Goal: Task Accomplishment & Management: Complete application form

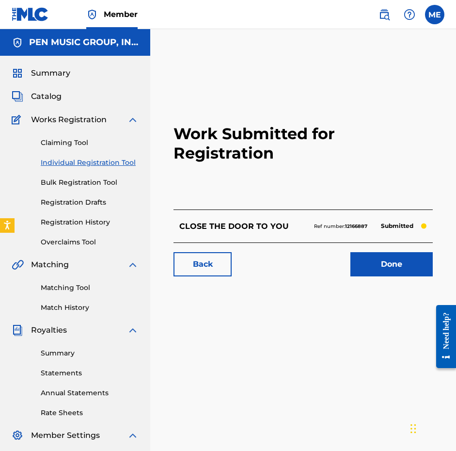
click at [45, 89] on div "Summary Catalog Works Registration Claiming Tool Individual Registration Tool B…" at bounding box center [75, 305] width 150 height 499
click at [45, 94] on span "Catalog" at bounding box center [46, 97] width 31 height 12
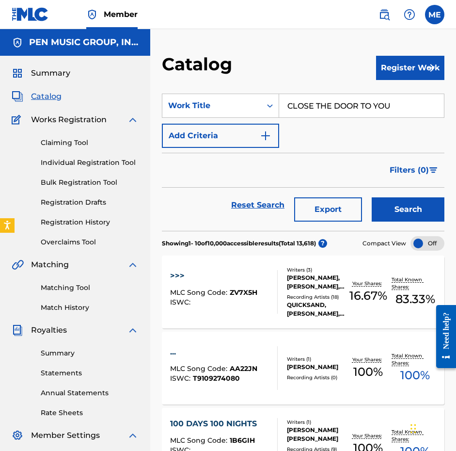
click at [377, 92] on section "SearchWithCriteriadcfaf731-cda3-47d9-8903-5d334e0010c7 Work Title CLOSE THE DOO…" at bounding box center [303, 156] width 283 height 149
click at [388, 68] on button "Register Work" at bounding box center [410, 68] width 68 height 24
click at [56, 148] on div "Claiming Tool Individual Registration Tool Bulk Registration Tool Registration …" at bounding box center [75, 187] width 127 height 122
click at [58, 145] on link "Claiming Tool" at bounding box center [90, 143] width 98 height 10
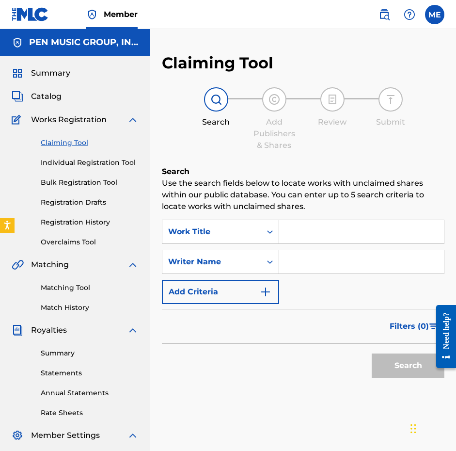
click at [299, 240] on input "Search Form" at bounding box center [361, 231] width 165 height 23
paste input "DOUBLE TIME"
type input "DOUBLE TIME"
click at [298, 262] on input "Search Form" at bounding box center [361, 261] width 165 height 23
type input "BERGA"
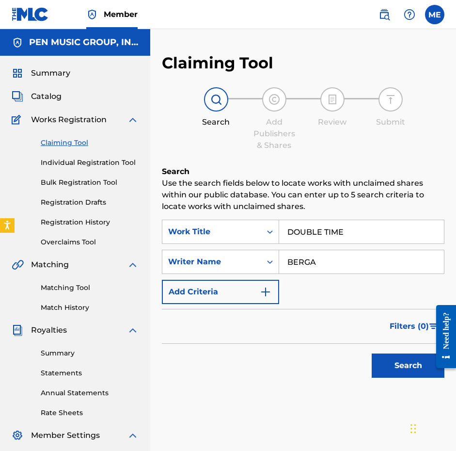
click at [408, 366] on button "Search" at bounding box center [408, 366] width 73 height 24
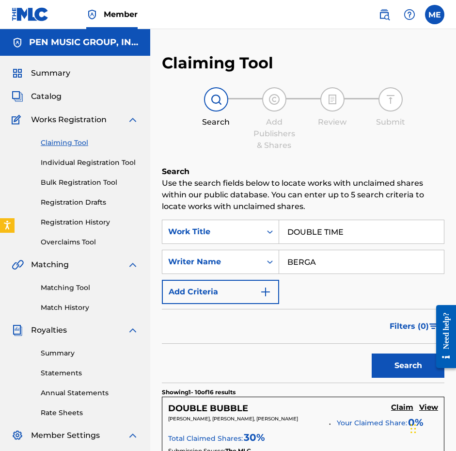
click at [51, 98] on span "Catalog" at bounding box center [46, 97] width 31 height 12
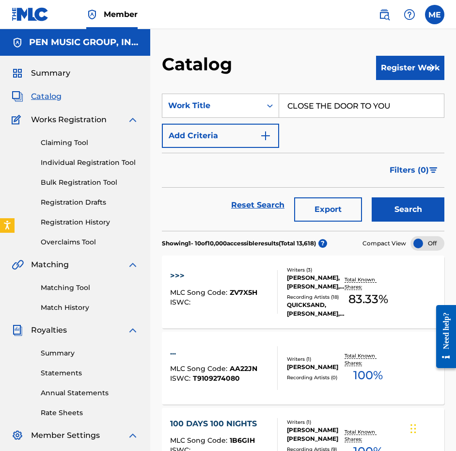
click at [397, 90] on section "SearchWithCriteriadcfaf731-cda3-47d9-8903-5d334e0010c7 Work Title CLOSE THE DOO…" at bounding box center [303, 156] width 283 height 149
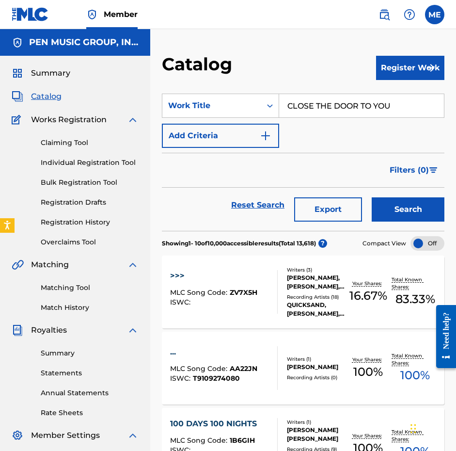
click at [396, 73] on button "Register Work" at bounding box center [410, 68] width 68 height 24
click at [393, 98] on link "Individual" at bounding box center [410, 99] width 68 height 23
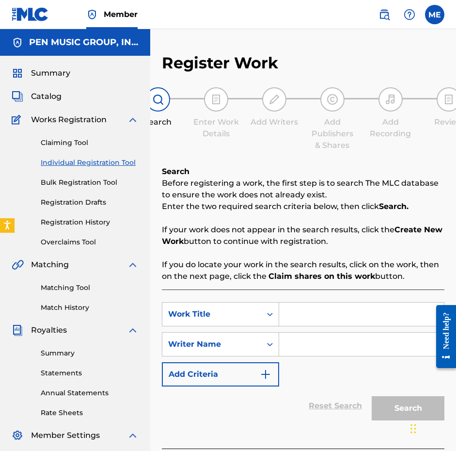
click at [300, 312] on input "Search Form" at bounding box center [361, 314] width 165 height 23
paste input "DOUBLE TIME"
type input "DOUBLE TIME"
click at [301, 342] on input "Search Form" at bounding box center [361, 344] width 165 height 23
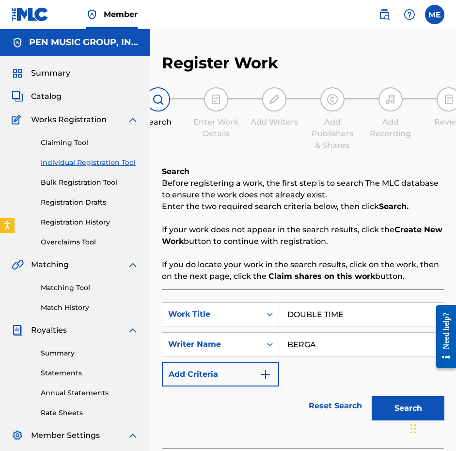
type input "BERGA"
click at [408, 408] on button "Search" at bounding box center [408, 408] width 73 height 24
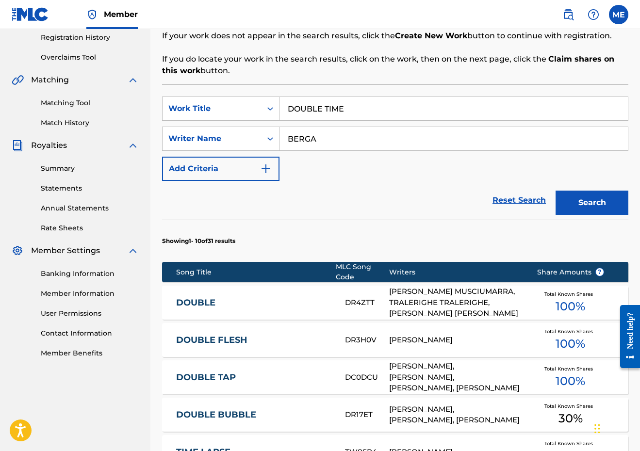
scroll to position [219, 0]
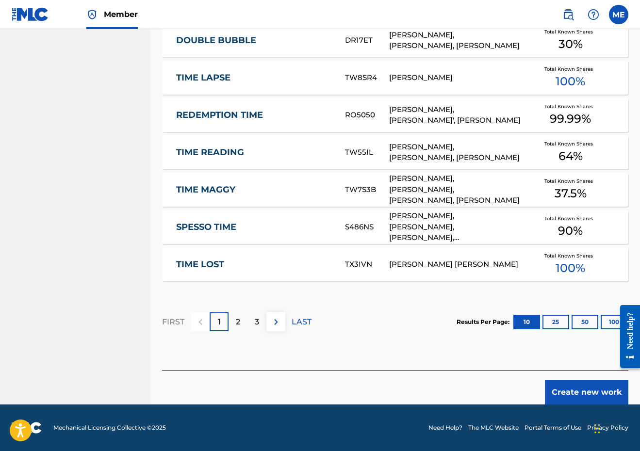
click at [456, 391] on button "Create new work" at bounding box center [586, 392] width 83 height 24
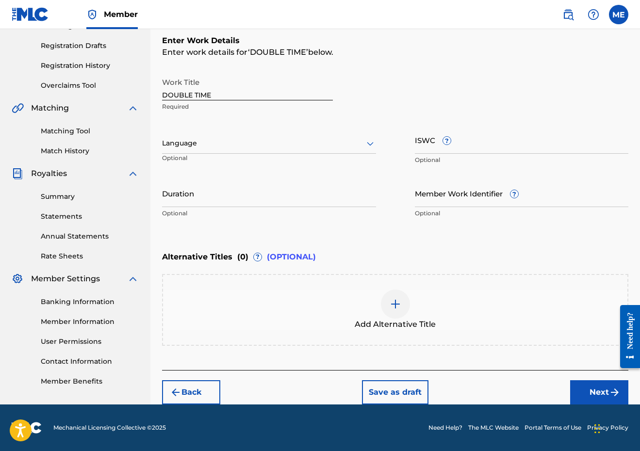
scroll to position [157, 0]
click at [264, 189] on input "Duration" at bounding box center [269, 193] width 214 height 28
type input "03:04"
click at [456, 390] on button "Next" at bounding box center [599, 392] width 58 height 24
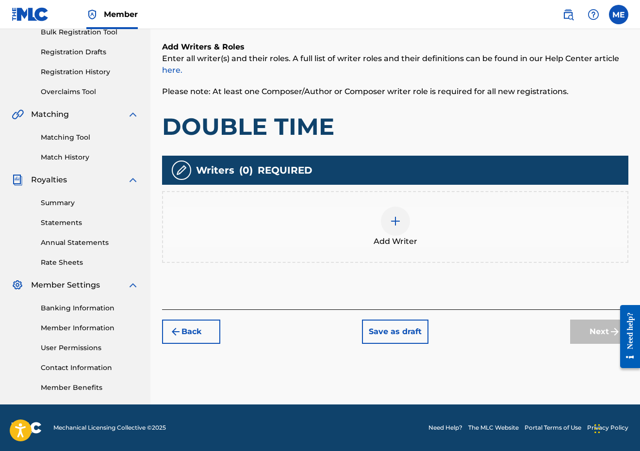
scroll to position [150, 0]
click at [359, 244] on div "Add Writer" at bounding box center [395, 227] width 464 height 41
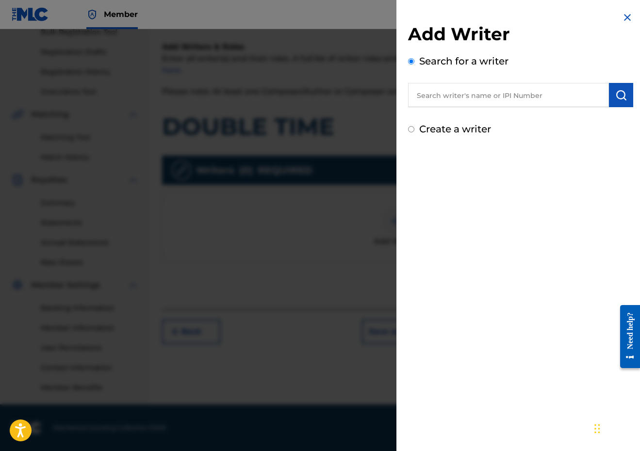
click at [456, 112] on div "Add Writer Search for a writer Create a writer" at bounding box center [520, 79] width 225 height 113
click at [456, 103] on input "text" at bounding box center [508, 95] width 201 height 24
paste input "289900815"
type input "00289900815"
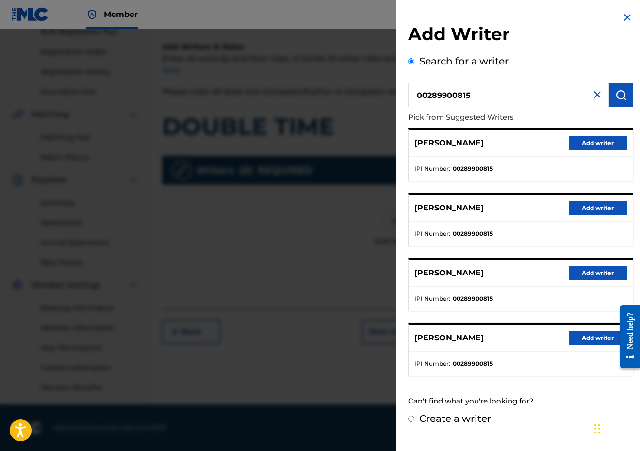
click at [456, 147] on button "Add writer" at bounding box center [598, 143] width 58 height 15
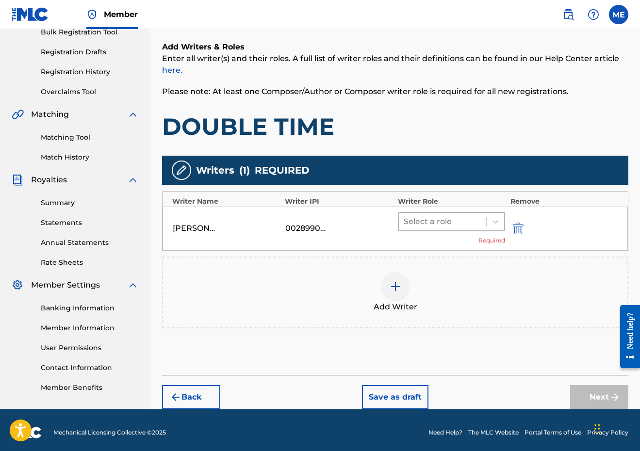
click at [456, 222] on div at bounding box center [443, 222] width 78 height 14
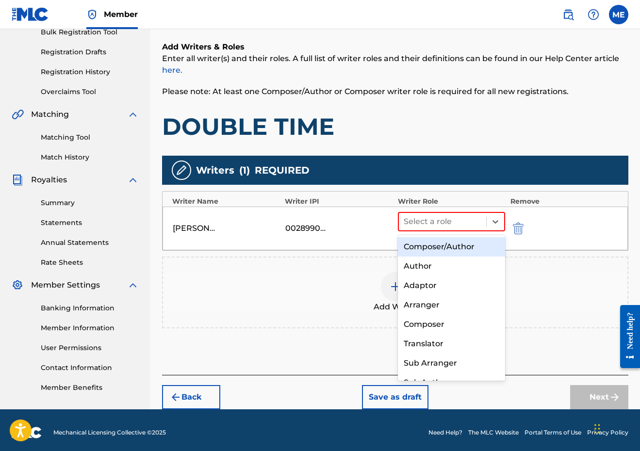
click at [456, 253] on div "Composer/Author" at bounding box center [452, 246] width 108 height 19
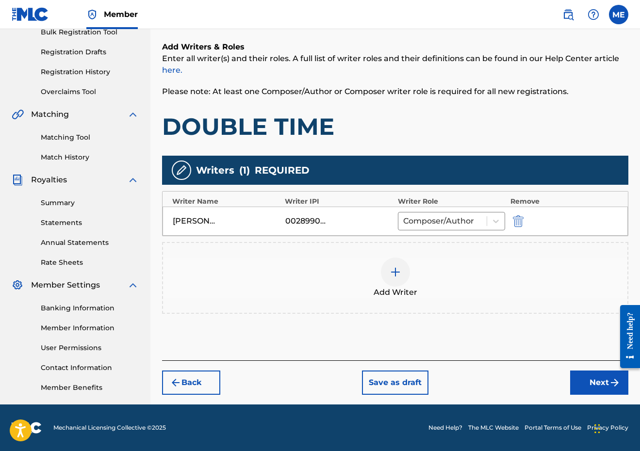
click at [401, 281] on div at bounding box center [395, 272] width 29 height 29
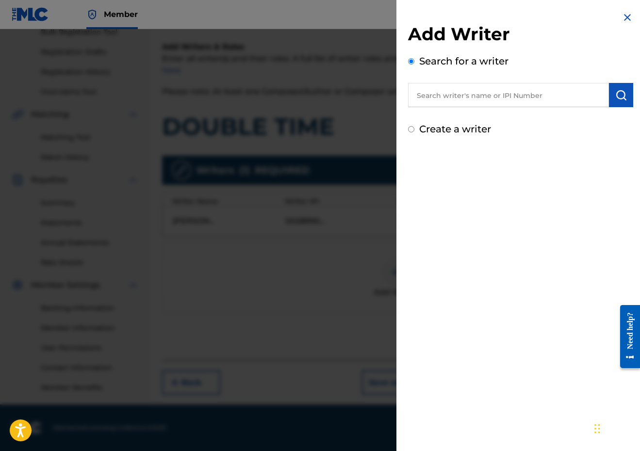
click at [456, 88] on input "text" at bounding box center [508, 95] width 201 height 24
paste input "00647777591"
type input "00647777591"
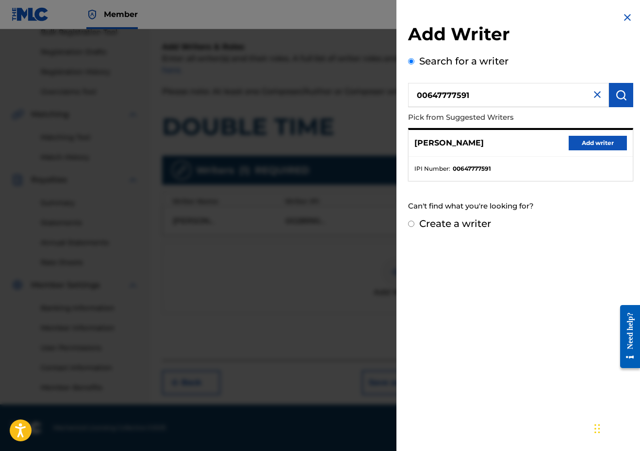
click at [456, 140] on button "Add writer" at bounding box center [598, 143] width 58 height 15
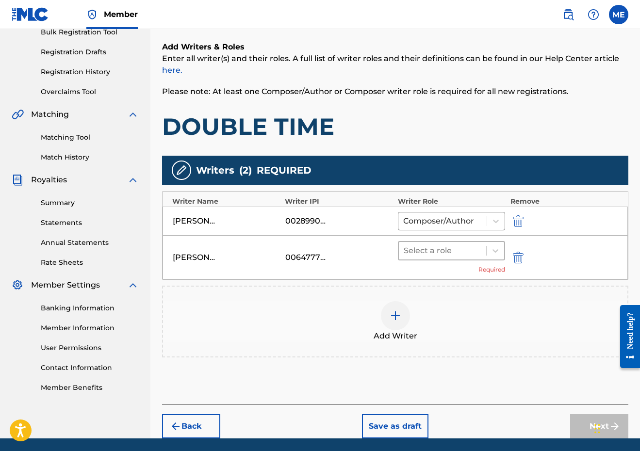
click at [456, 254] on div at bounding box center [443, 251] width 78 height 14
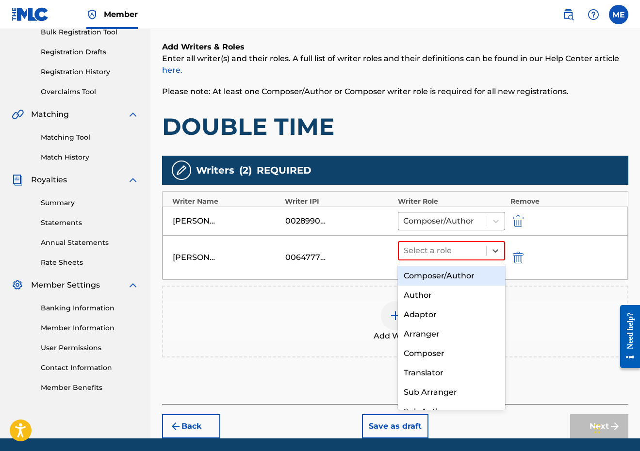
click at [451, 278] on div "Composer/Author" at bounding box center [452, 275] width 108 height 19
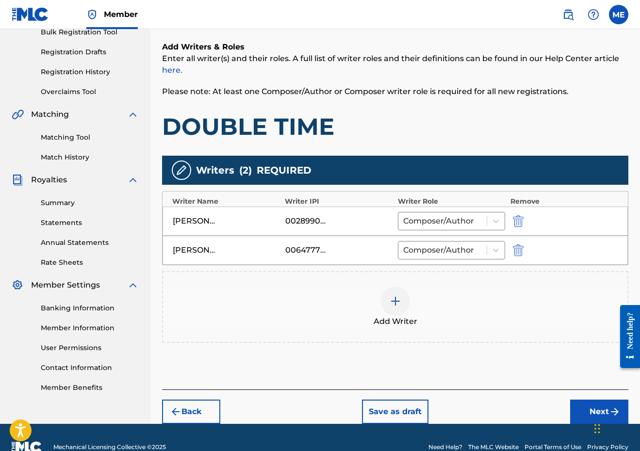
click at [412, 310] on div "Add Writer" at bounding box center [395, 307] width 464 height 41
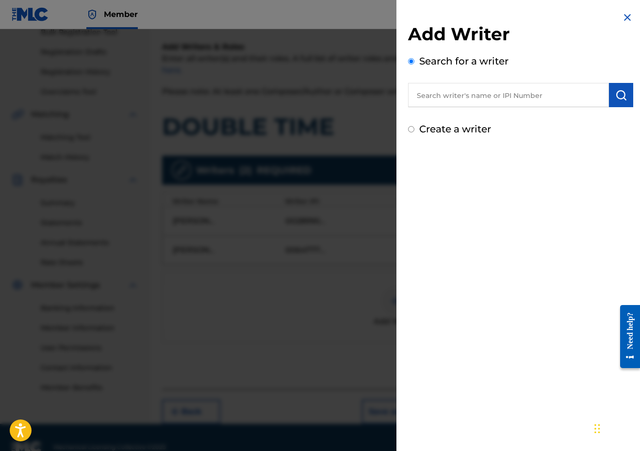
click at [456, 94] on input "text" at bounding box center [508, 95] width 201 height 24
paste input "00346368149"
type input "00346368149"
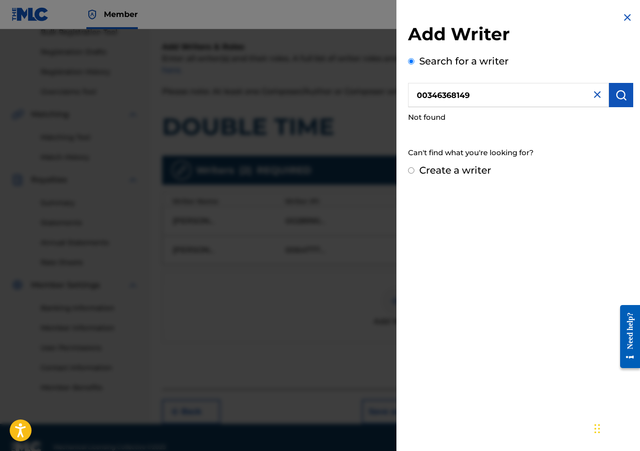
click at [428, 174] on label "Create a writer" at bounding box center [455, 170] width 72 height 12
radio input "true"
click at [414, 174] on input "Create a writer" at bounding box center [411, 170] width 6 height 6
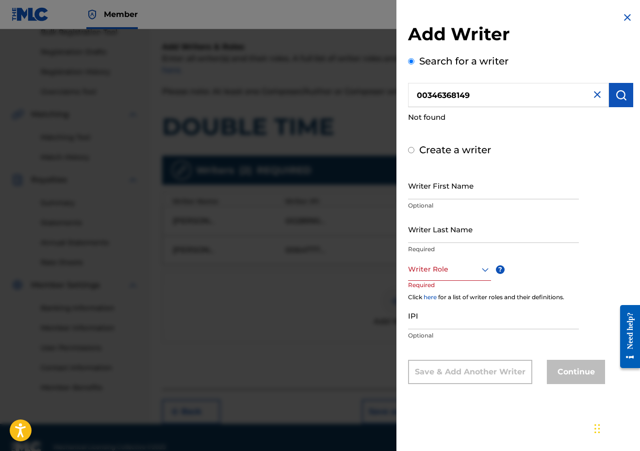
radio input "false"
radio input "true"
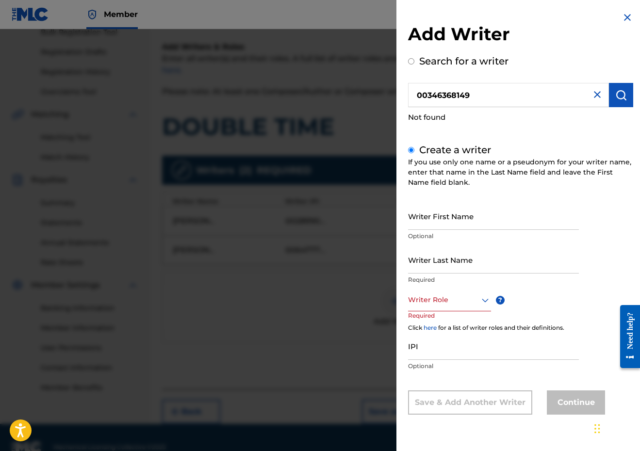
click at [447, 354] on input "IPI" at bounding box center [493, 346] width 171 height 28
paste input "00346368149"
type input "00346368149"
click at [433, 234] on p "Optional" at bounding box center [493, 236] width 171 height 9
click at [428, 214] on input "Writer First Name" at bounding box center [493, 216] width 171 height 28
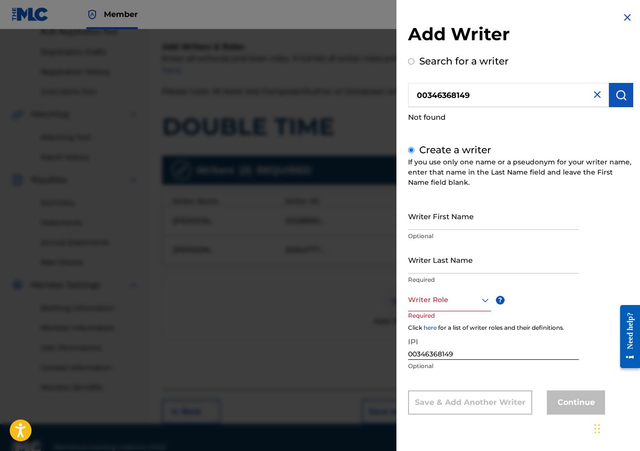
paste input "[PERSON_NAME]"
click at [442, 217] on input "[PERSON_NAME]" at bounding box center [493, 216] width 171 height 28
click at [441, 230] on div "Writer First Name [PERSON_NAME] Optional" at bounding box center [493, 224] width 171 height 44
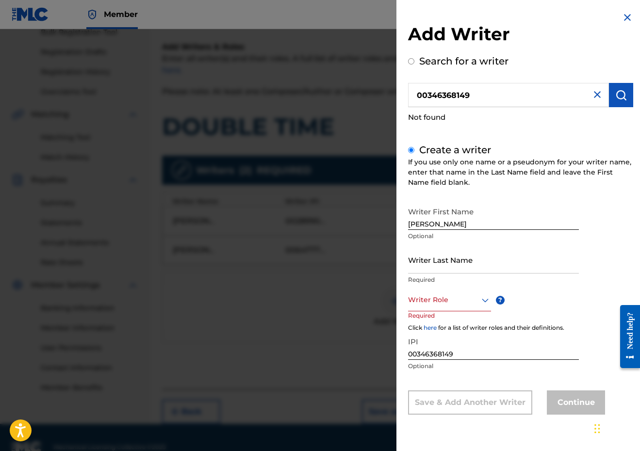
click at [441, 230] on div "Writer First Name [PERSON_NAME] Optional" at bounding box center [493, 224] width 171 height 44
click at [441, 223] on input "[PERSON_NAME]" at bounding box center [493, 216] width 171 height 28
type input "[PERSON_NAME]"
paste input "FORD"
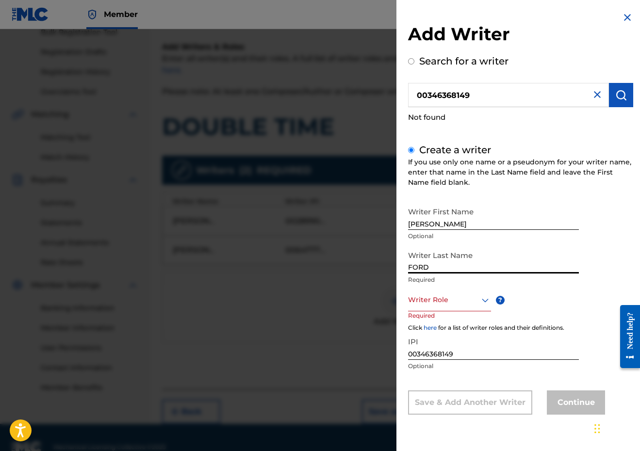
type input "FORD"
click at [451, 280] on p "Required" at bounding box center [493, 280] width 171 height 9
click at [446, 302] on div at bounding box center [449, 300] width 83 height 12
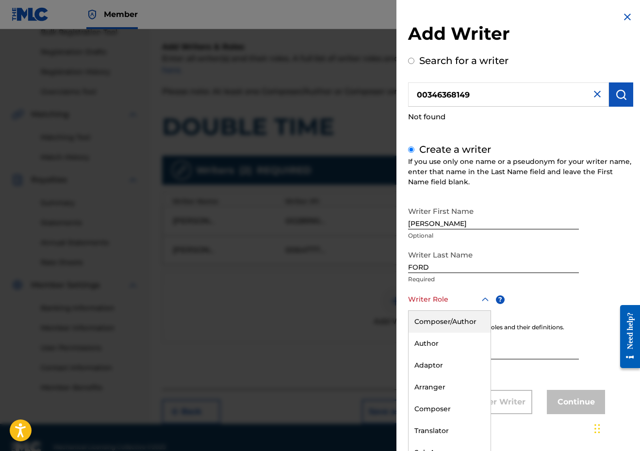
click at [444, 316] on div "Composer/Author" at bounding box center [449, 322] width 82 height 22
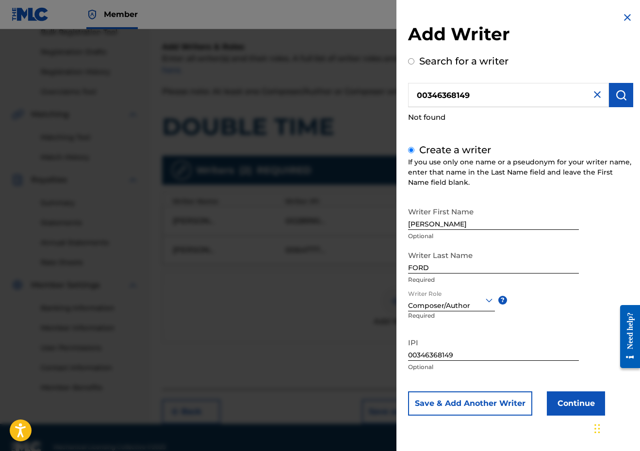
click at [456, 405] on button "Continue" at bounding box center [576, 403] width 58 height 24
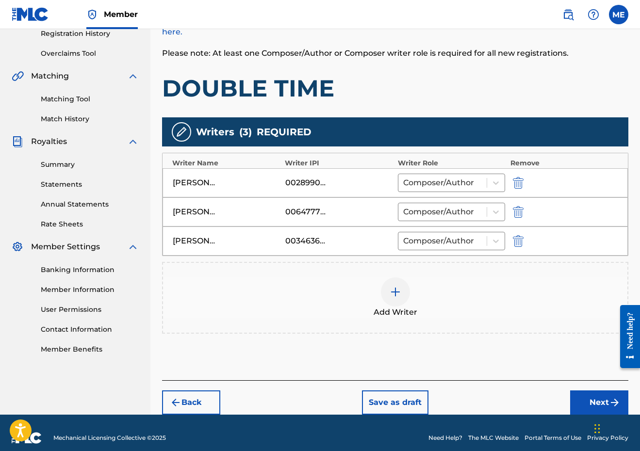
click at [456, 401] on button "Next" at bounding box center [599, 403] width 58 height 24
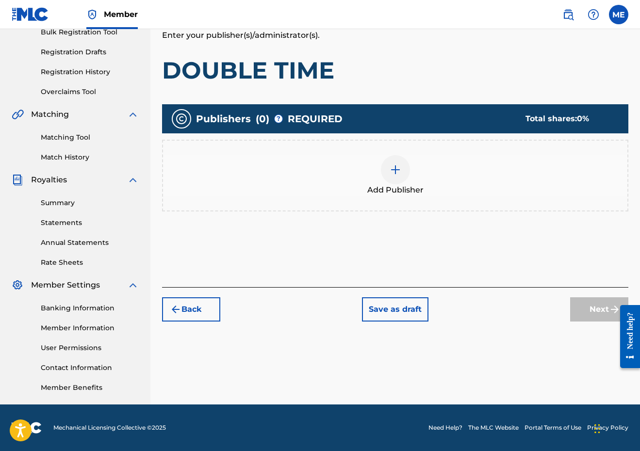
click at [409, 173] on div at bounding box center [395, 169] width 29 height 29
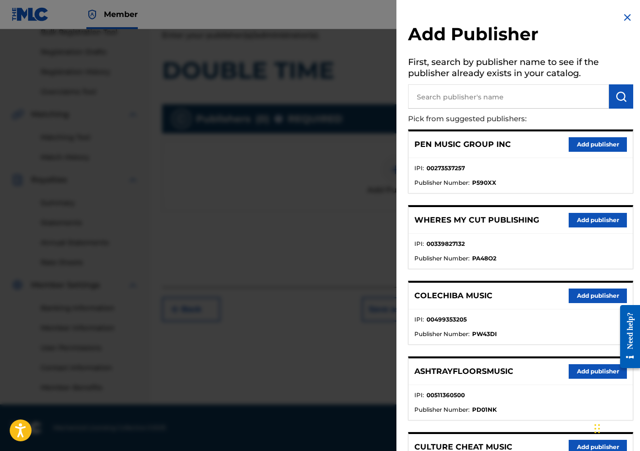
click at [456, 107] on input "text" at bounding box center [508, 96] width 201 height 24
type input "PENSIVE"
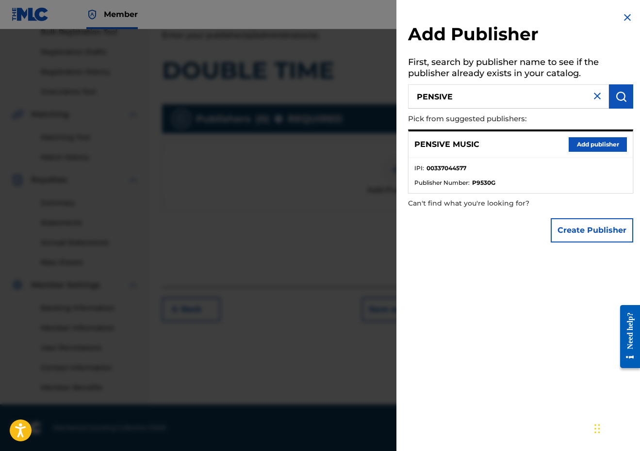
click at [456, 149] on button "Add publisher" at bounding box center [598, 144] width 58 height 15
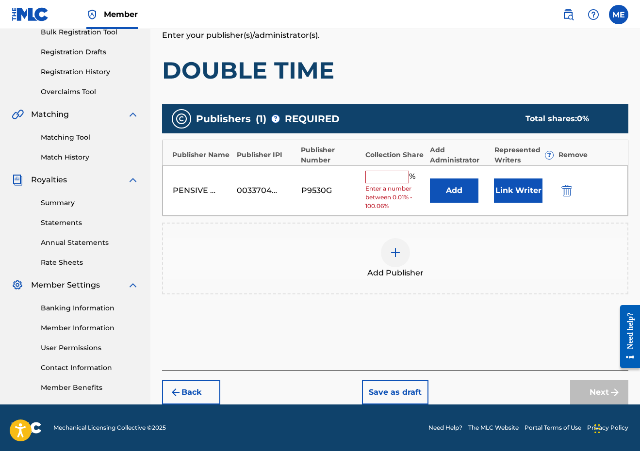
click at [388, 178] on input "text" at bounding box center [387, 177] width 44 height 13
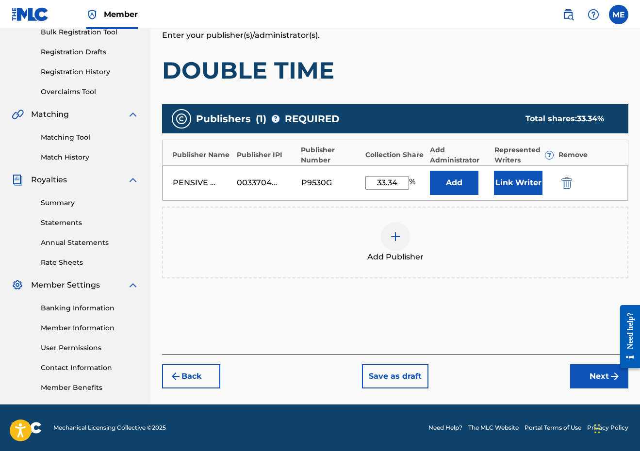
type input "33.34"
click at [456, 185] on button "Link Writer" at bounding box center [518, 183] width 49 height 24
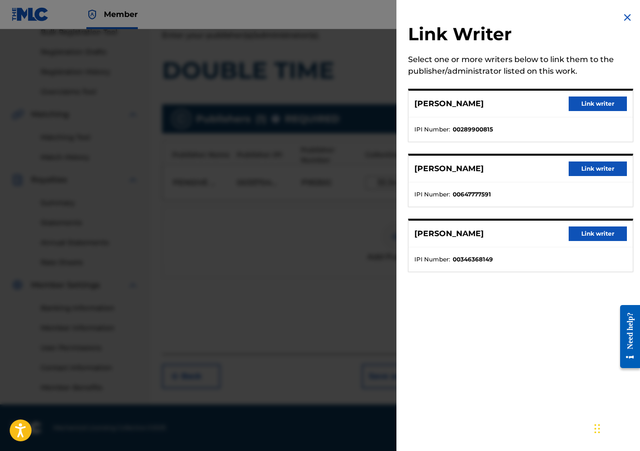
click at [456, 103] on button "Link writer" at bounding box center [598, 104] width 58 height 15
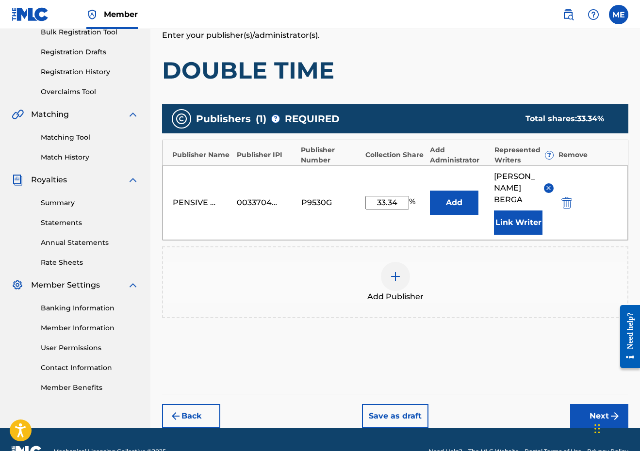
click at [456, 428] on button "Next" at bounding box center [599, 416] width 58 height 24
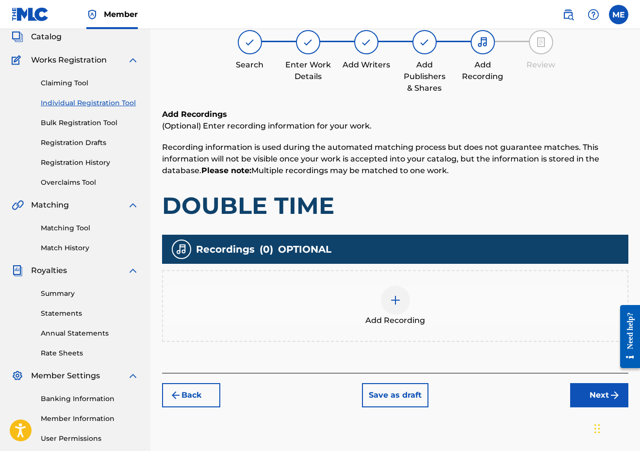
scroll to position [44, 0]
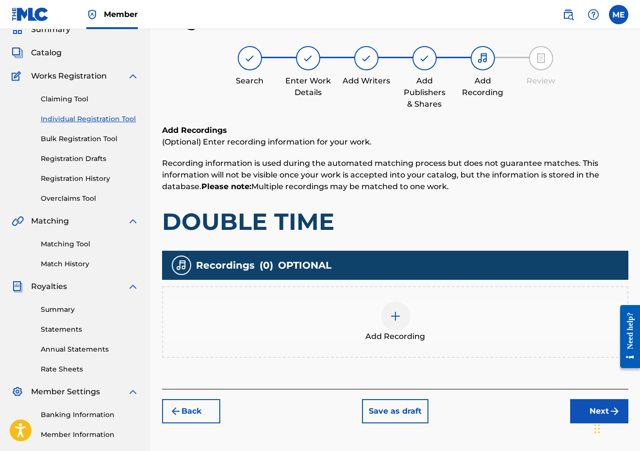
click at [456, 408] on button "Next" at bounding box center [599, 411] width 58 height 24
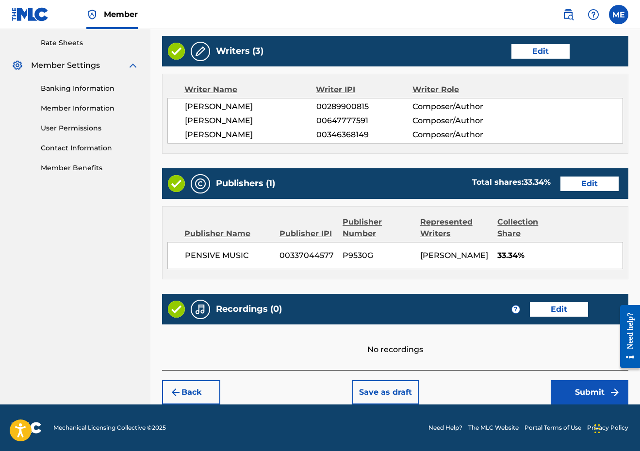
scroll to position [392, 0]
click at [456, 395] on button "Submit" at bounding box center [590, 392] width 78 height 24
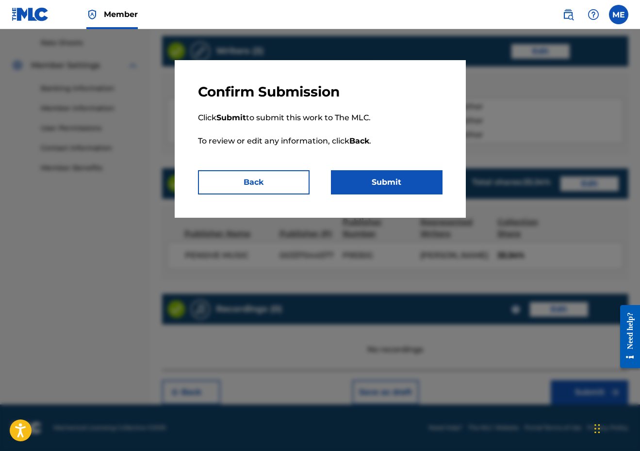
click at [410, 192] on button "Submit" at bounding box center [387, 182] width 112 height 24
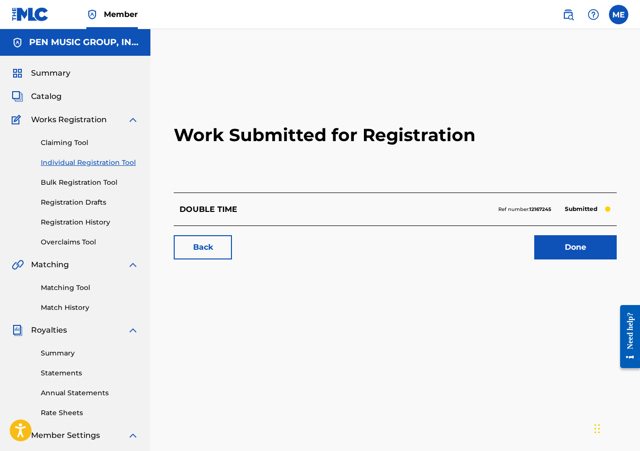
click at [69, 144] on link "Claiming Tool" at bounding box center [90, 143] width 98 height 10
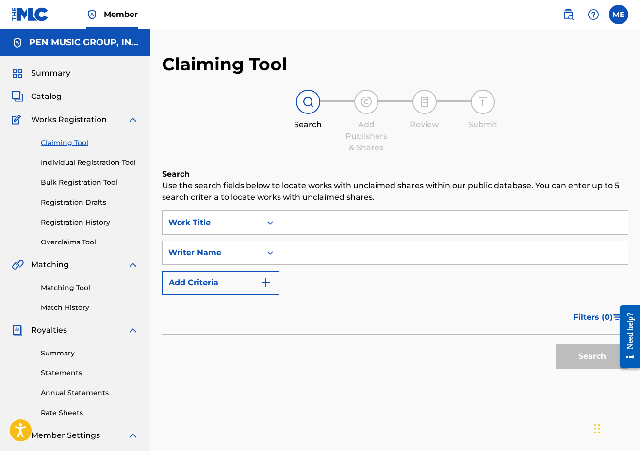
click at [328, 221] on input "Search Form" at bounding box center [453, 222] width 348 height 23
type input "SHAKE"
click at [328, 242] on input "Search Form" at bounding box center [453, 252] width 348 height 23
type input "BERGA"
click at [456, 357] on button "Search" at bounding box center [591, 356] width 73 height 24
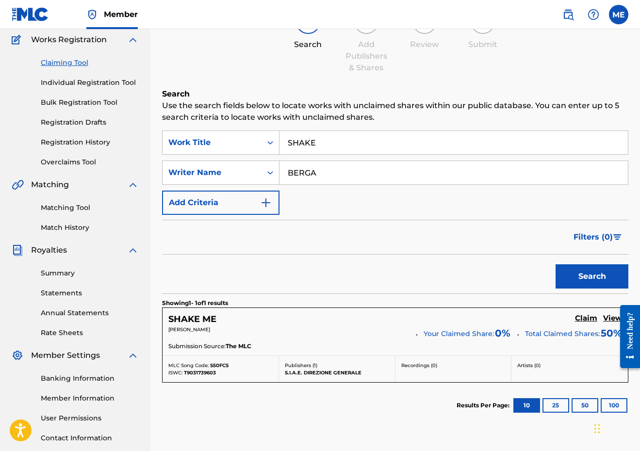
scroll to position [53, 0]
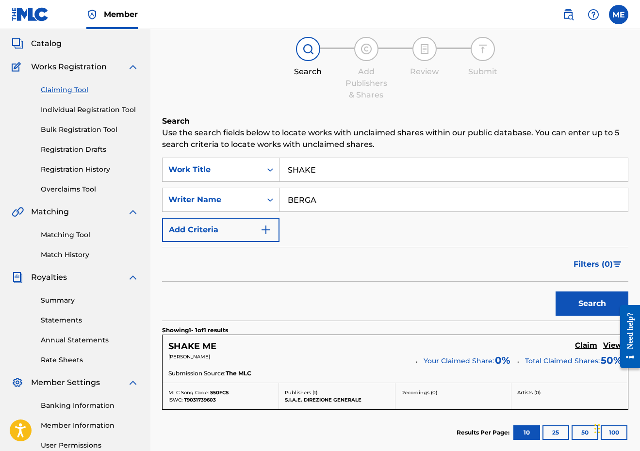
click at [46, 41] on span "Catalog" at bounding box center [46, 44] width 31 height 12
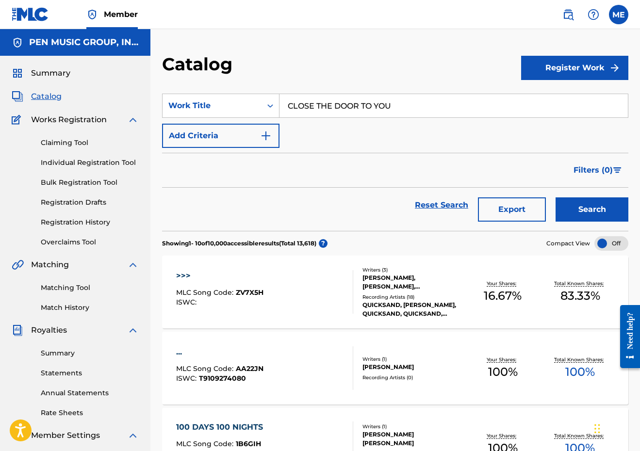
click at [456, 71] on button "Register Work" at bounding box center [574, 68] width 107 height 24
click at [456, 101] on link "Individual" at bounding box center [574, 99] width 107 height 23
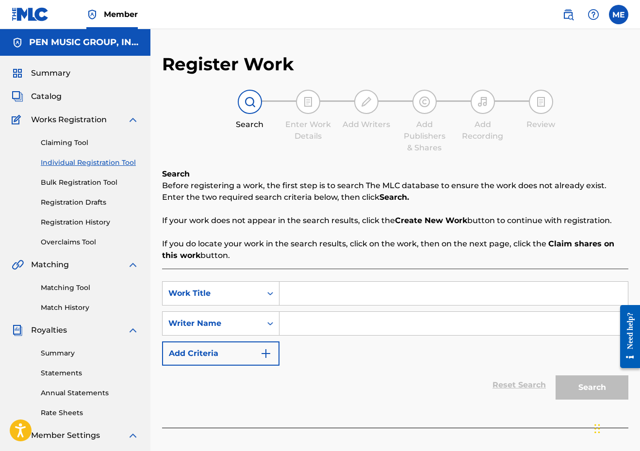
click at [320, 315] on input "Search Form" at bounding box center [453, 323] width 348 height 23
click at [318, 292] on input "Search Form" at bounding box center [453, 293] width 348 height 23
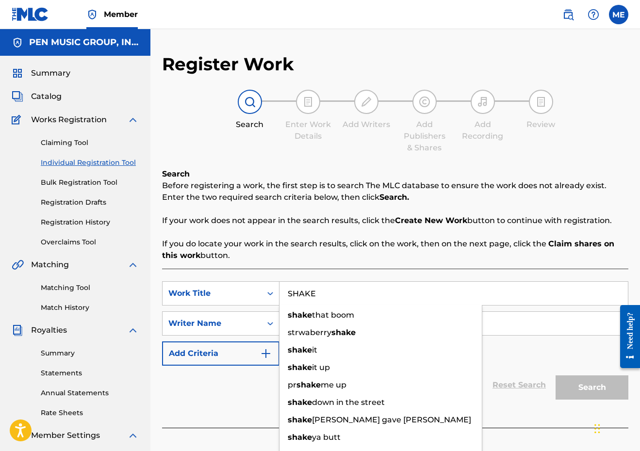
type input "SHAKE"
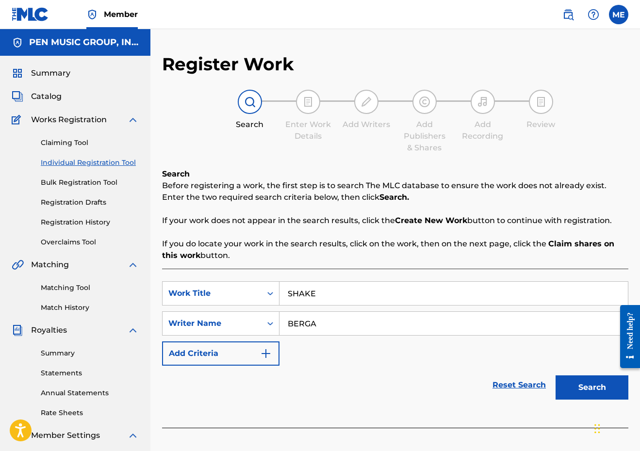
type input "BERGA"
click at [456, 388] on button "Search" at bounding box center [591, 387] width 73 height 24
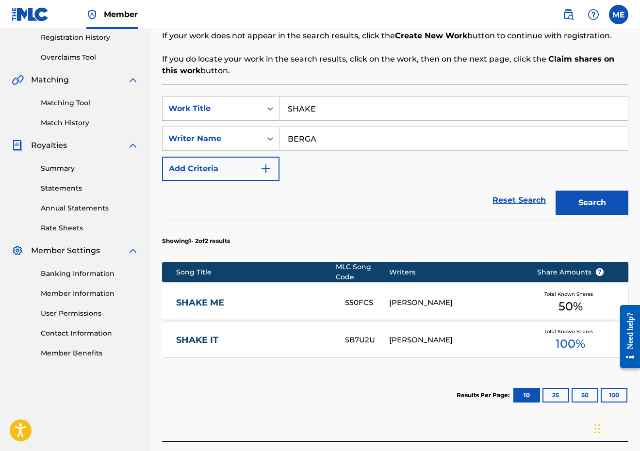
scroll to position [203, 0]
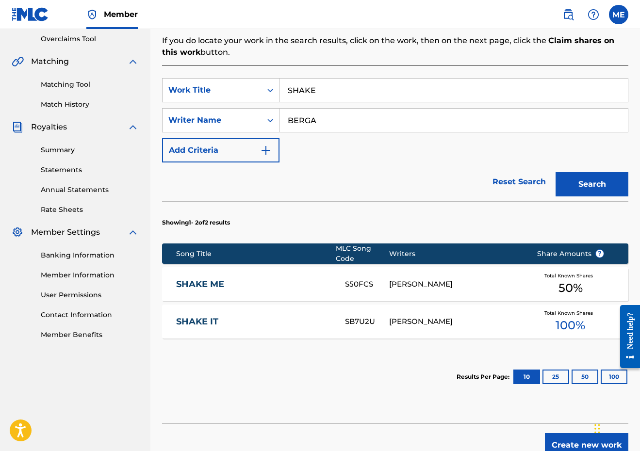
click at [456, 439] on button "Create new work" at bounding box center [586, 445] width 83 height 24
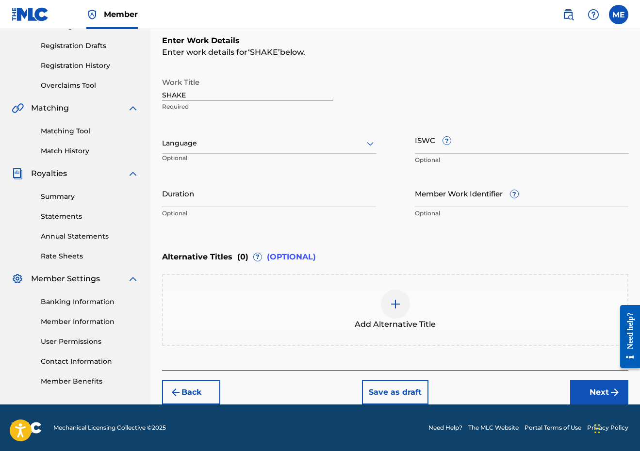
scroll to position [157, 0]
click at [254, 197] on input "Duration" at bounding box center [269, 193] width 214 height 28
type input "02:15"
click at [451, 246] on div "Alternative Titles ( 0 ) ? (OPTIONAL)" at bounding box center [395, 256] width 466 height 21
click at [456, 395] on button "Next" at bounding box center [599, 392] width 58 height 24
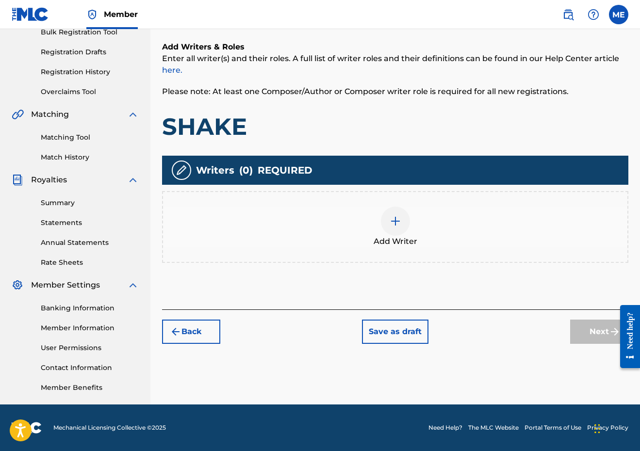
scroll to position [150, 0]
click at [377, 238] on span "Add Writer" at bounding box center [396, 242] width 44 height 12
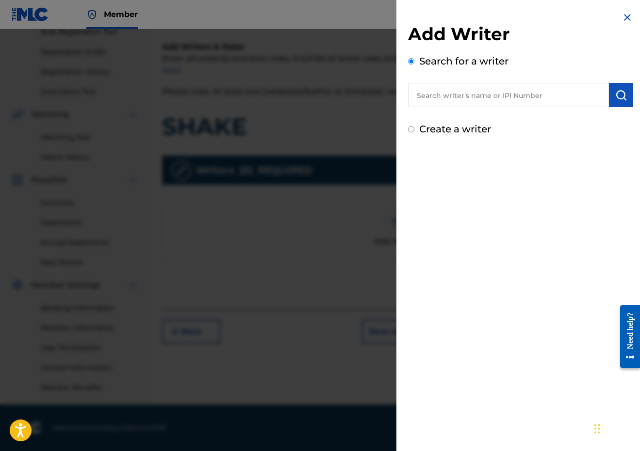
click at [456, 92] on input "text" at bounding box center [508, 95] width 201 height 24
paste input "289900815"
type input "00289900815"
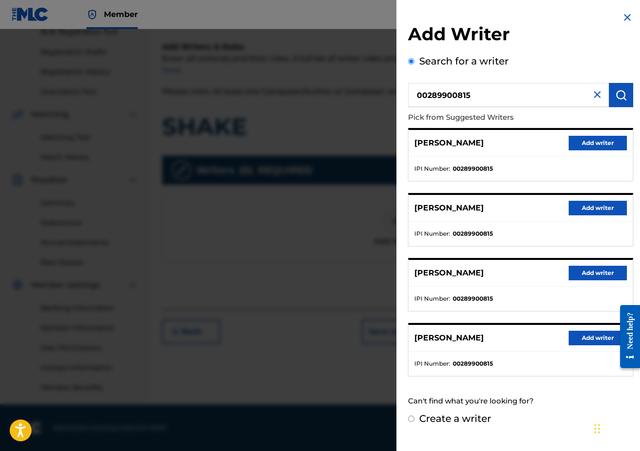
click at [456, 144] on button "Add writer" at bounding box center [598, 143] width 58 height 15
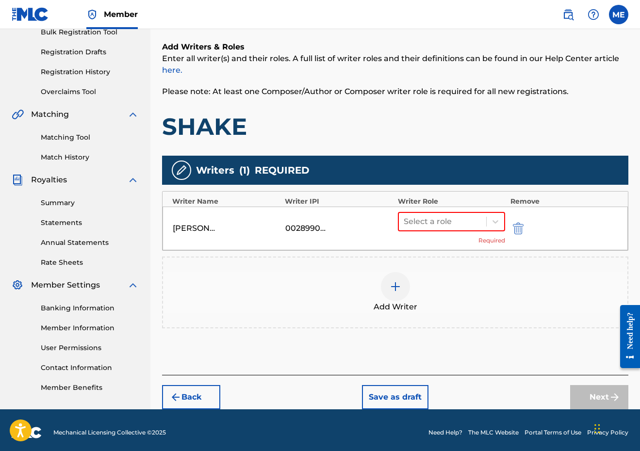
click at [454, 233] on div "Select a role Required" at bounding box center [452, 228] width 108 height 33
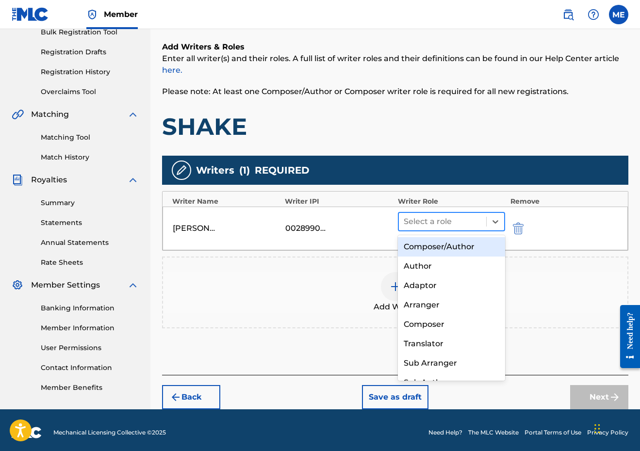
click at [452, 221] on div at bounding box center [443, 222] width 78 height 14
click at [446, 250] on div "Composer/Author" at bounding box center [452, 246] width 108 height 19
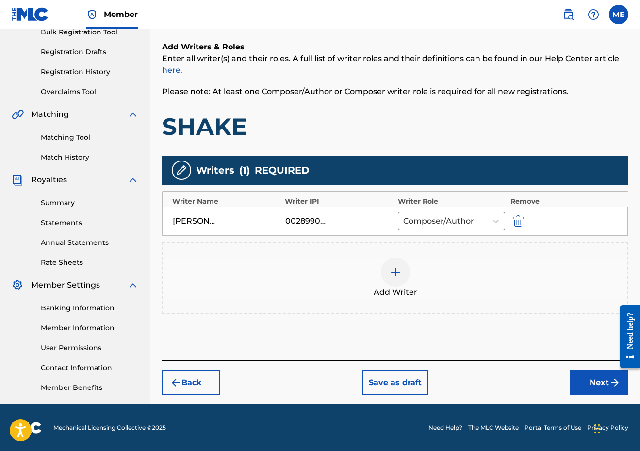
click at [393, 277] on img at bounding box center [396, 272] width 12 height 12
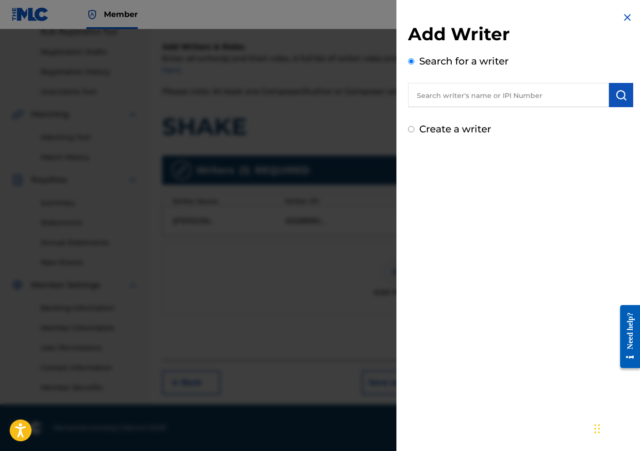
click at [456, 104] on input "text" at bounding box center [508, 95] width 201 height 24
paste input "00647777591"
type input "00647777591"
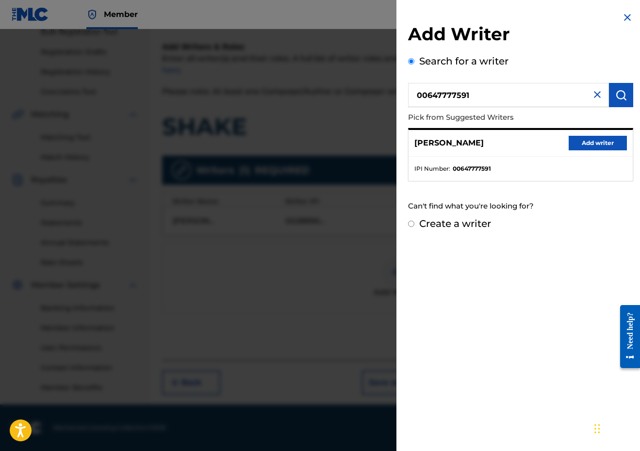
click at [456, 150] on div "[PERSON_NAME] Add writer" at bounding box center [520, 143] width 224 height 27
click at [456, 144] on button "Add writer" at bounding box center [598, 143] width 58 height 15
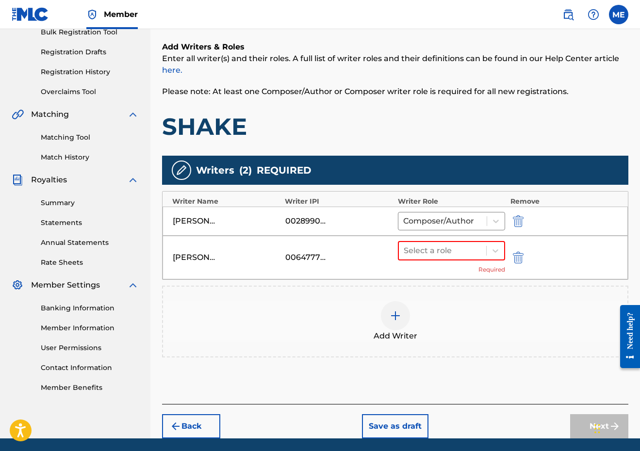
click at [456, 240] on div "[PERSON_NAME] 00647777591 Select a role Required" at bounding box center [395, 258] width 465 height 44
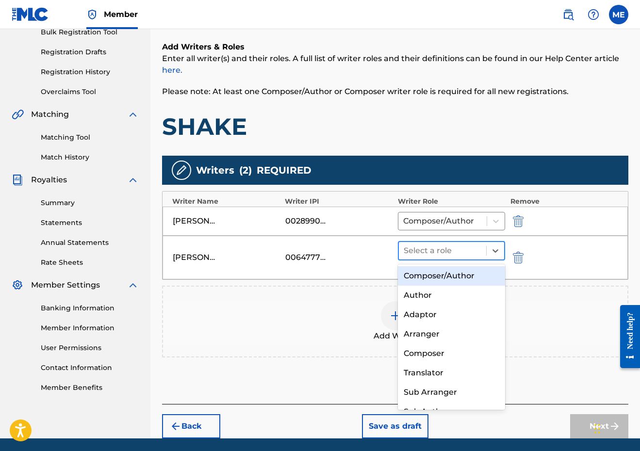
click at [456, 245] on div at bounding box center [443, 251] width 78 height 14
click at [456, 280] on div "Composer/Author" at bounding box center [452, 275] width 108 height 19
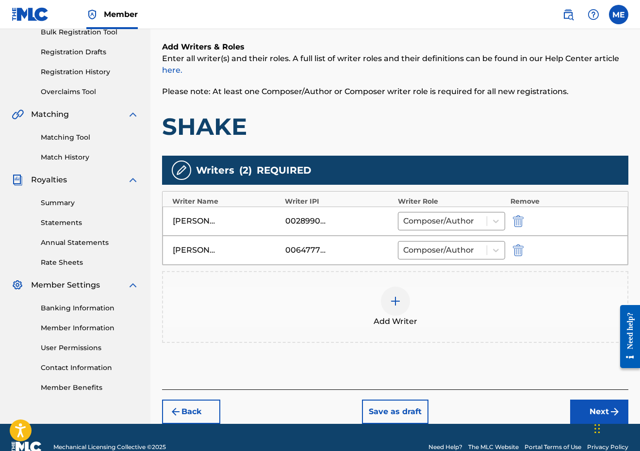
click at [371, 297] on div "Add Writer" at bounding box center [395, 307] width 464 height 41
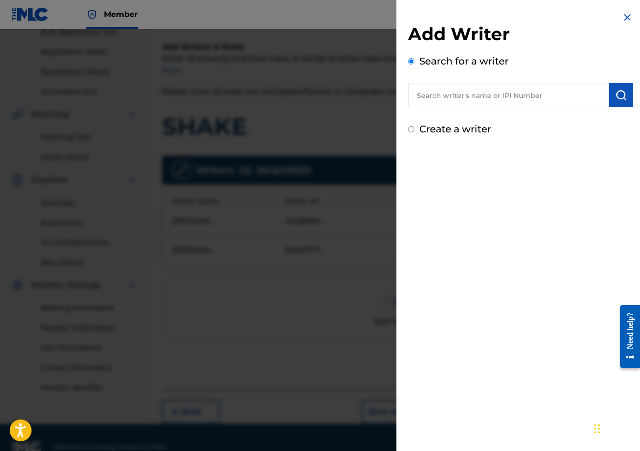
click at [456, 91] on input "text" at bounding box center [508, 95] width 201 height 24
paste input "00346368149"
type input "00346368149"
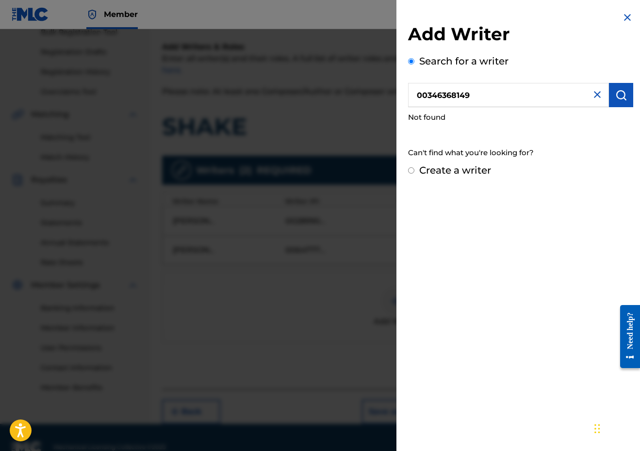
click at [424, 175] on label "Create a writer" at bounding box center [455, 170] width 72 height 12
radio input "true"
click at [414, 174] on input "Create a writer" at bounding box center [411, 170] width 6 height 6
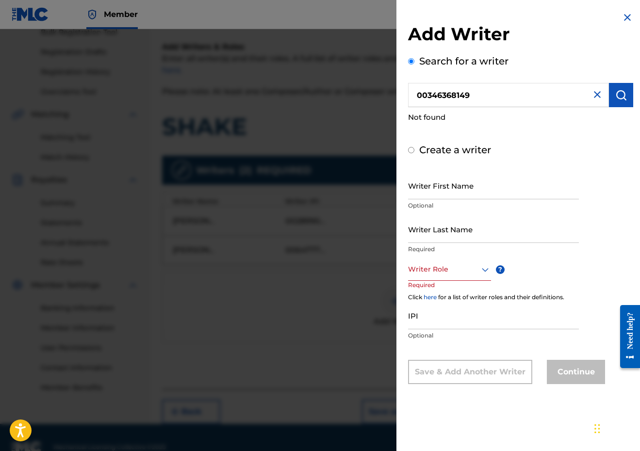
radio input "false"
radio input "true"
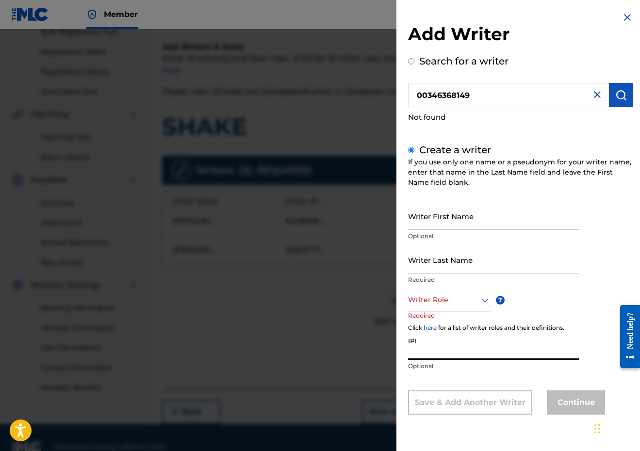
click at [420, 344] on input "IPI" at bounding box center [493, 346] width 171 height 28
paste input "00346368149"
type input "00346368149"
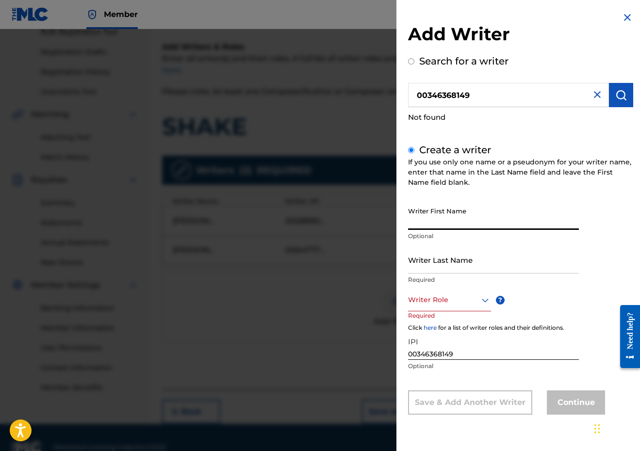
click at [456, 228] on input "Writer First Name" at bounding box center [493, 216] width 171 height 28
paste input "[PERSON_NAME]"
click at [441, 223] on input "[PERSON_NAME]" at bounding box center [493, 216] width 171 height 28
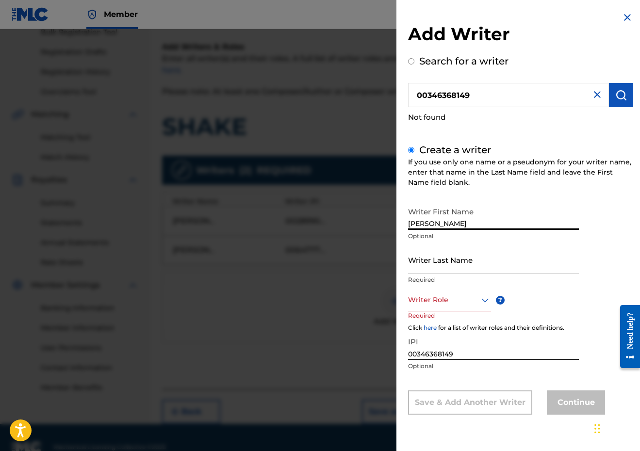
type input "[PERSON_NAME]"
paste input "FORD"
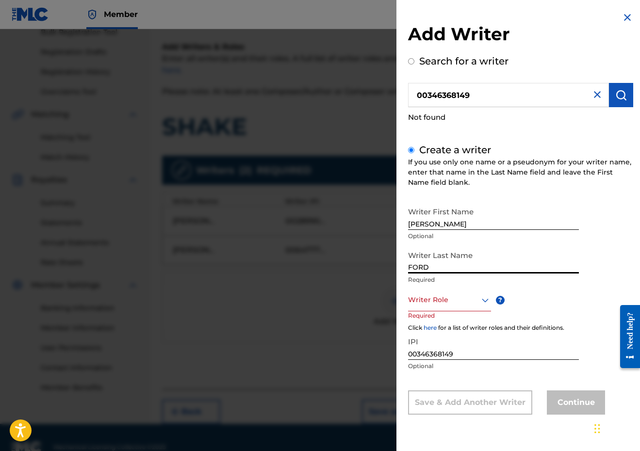
type input "FORD"
click at [436, 303] on div at bounding box center [449, 300] width 83 height 12
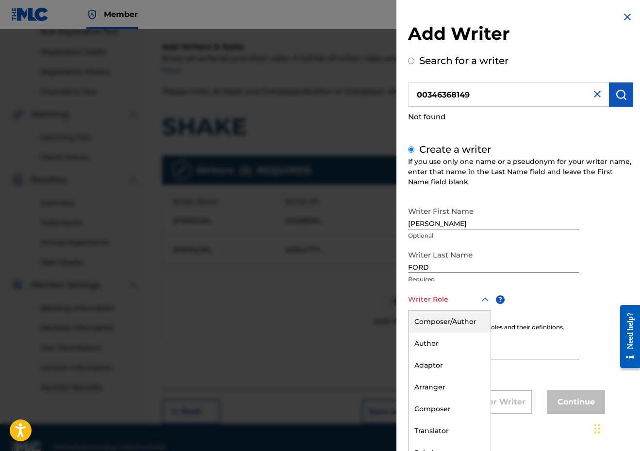
click at [439, 330] on div "Composer/Author" at bounding box center [449, 322] width 82 height 22
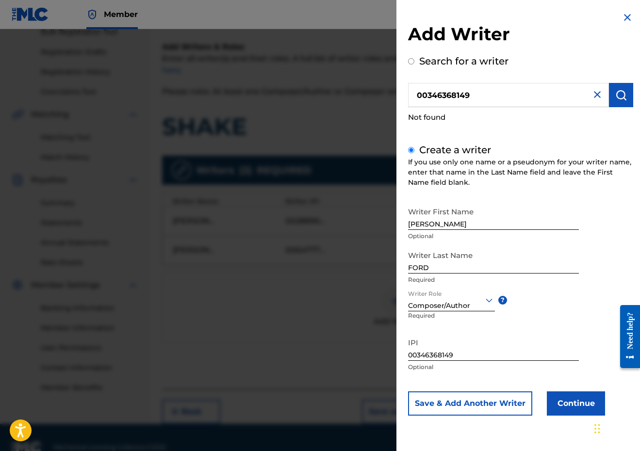
click at [456, 395] on button "Continue" at bounding box center [576, 403] width 58 height 24
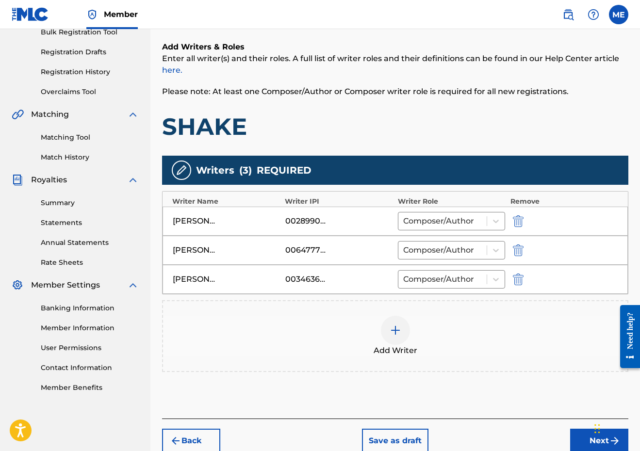
click at [456, 427] on div "Back Save as draft Next" at bounding box center [395, 436] width 466 height 34
click at [456, 432] on button "Next" at bounding box center [599, 441] width 58 height 24
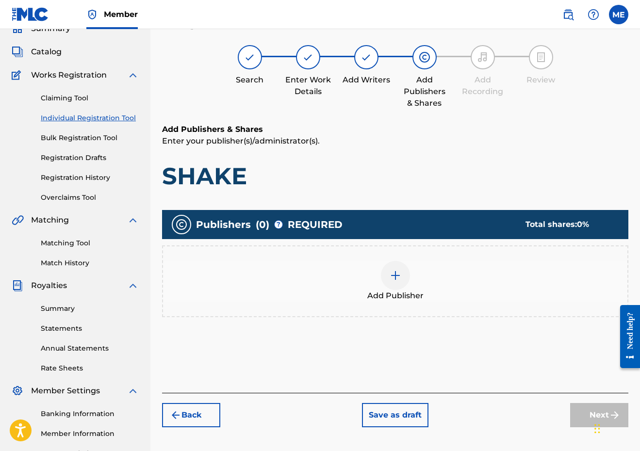
scroll to position [44, 0]
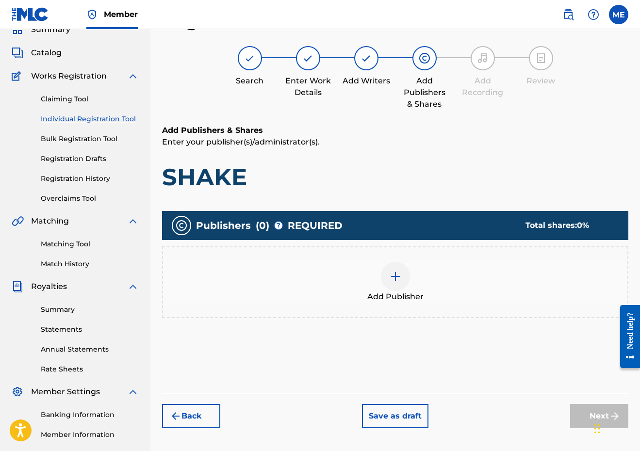
click at [428, 289] on div "Add Publisher" at bounding box center [395, 282] width 464 height 41
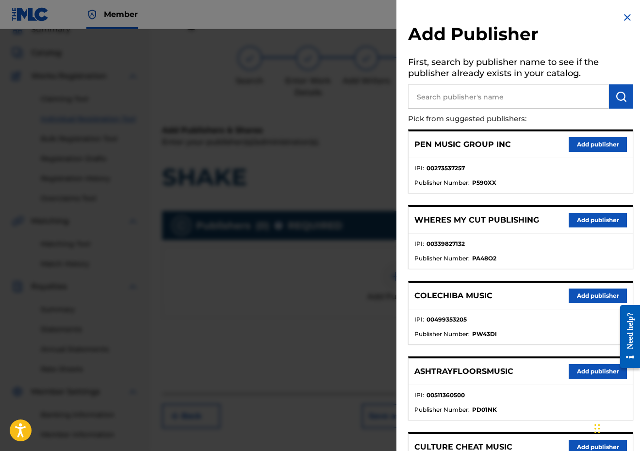
click at [456, 94] on input "text" at bounding box center [508, 96] width 201 height 24
type input "PENSIVE"
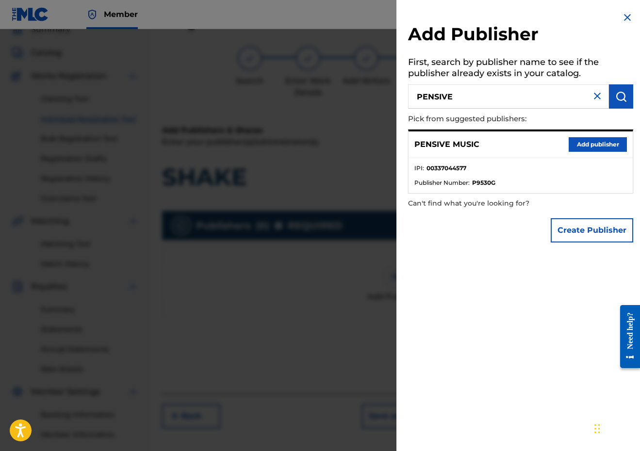
click at [456, 145] on button "Add publisher" at bounding box center [598, 144] width 58 height 15
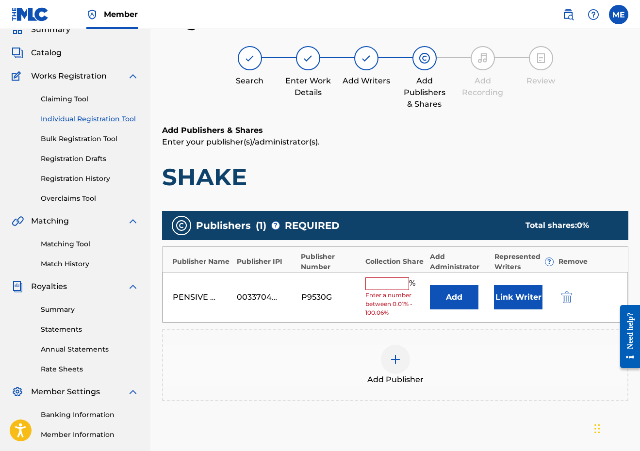
click at [403, 281] on input "text" at bounding box center [387, 283] width 44 height 13
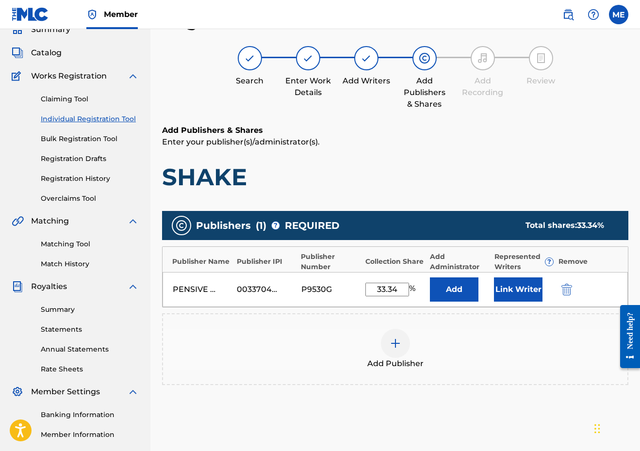
type input "33.34"
click at [456, 289] on button "Link Writer" at bounding box center [518, 289] width 49 height 24
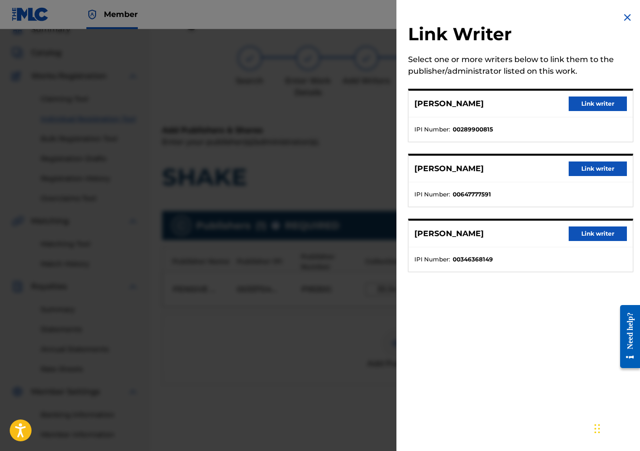
click at [456, 108] on button "Link writer" at bounding box center [598, 104] width 58 height 15
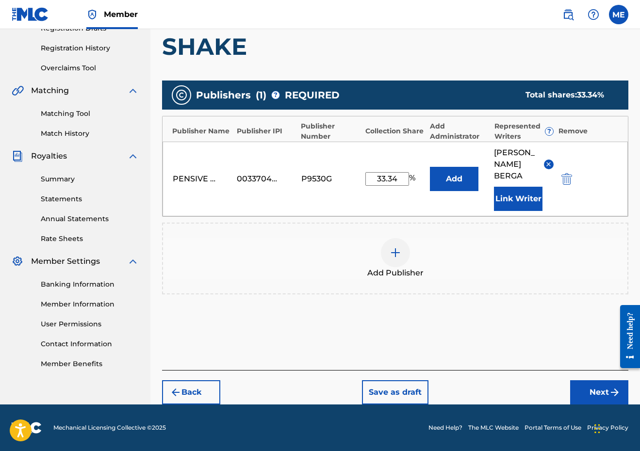
click at [456, 399] on button "Next" at bounding box center [599, 392] width 58 height 24
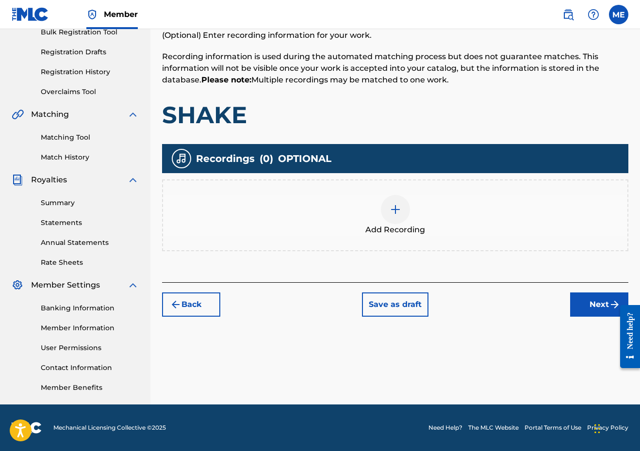
click at [456, 313] on button "Next" at bounding box center [599, 305] width 58 height 24
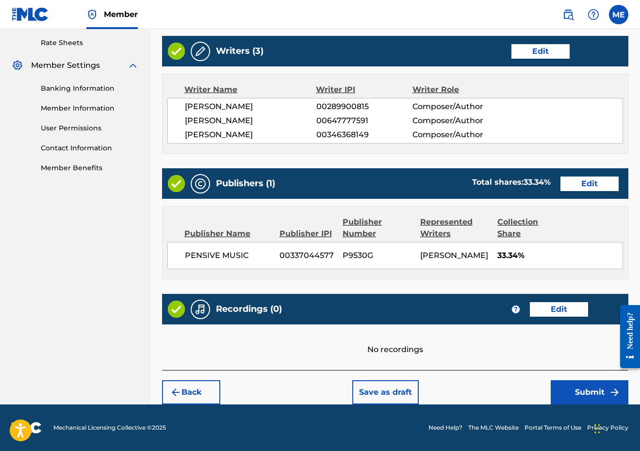
scroll to position [392, 0]
click at [456, 398] on button "Submit" at bounding box center [590, 392] width 78 height 24
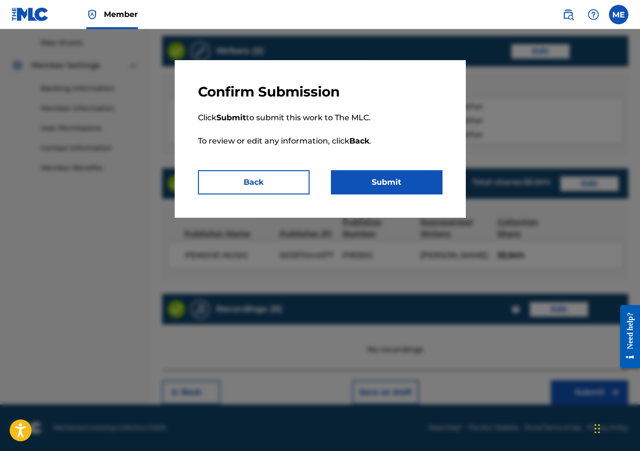
click at [421, 175] on button "Submit" at bounding box center [387, 182] width 112 height 24
